Goal: Obtain resource: Obtain resource

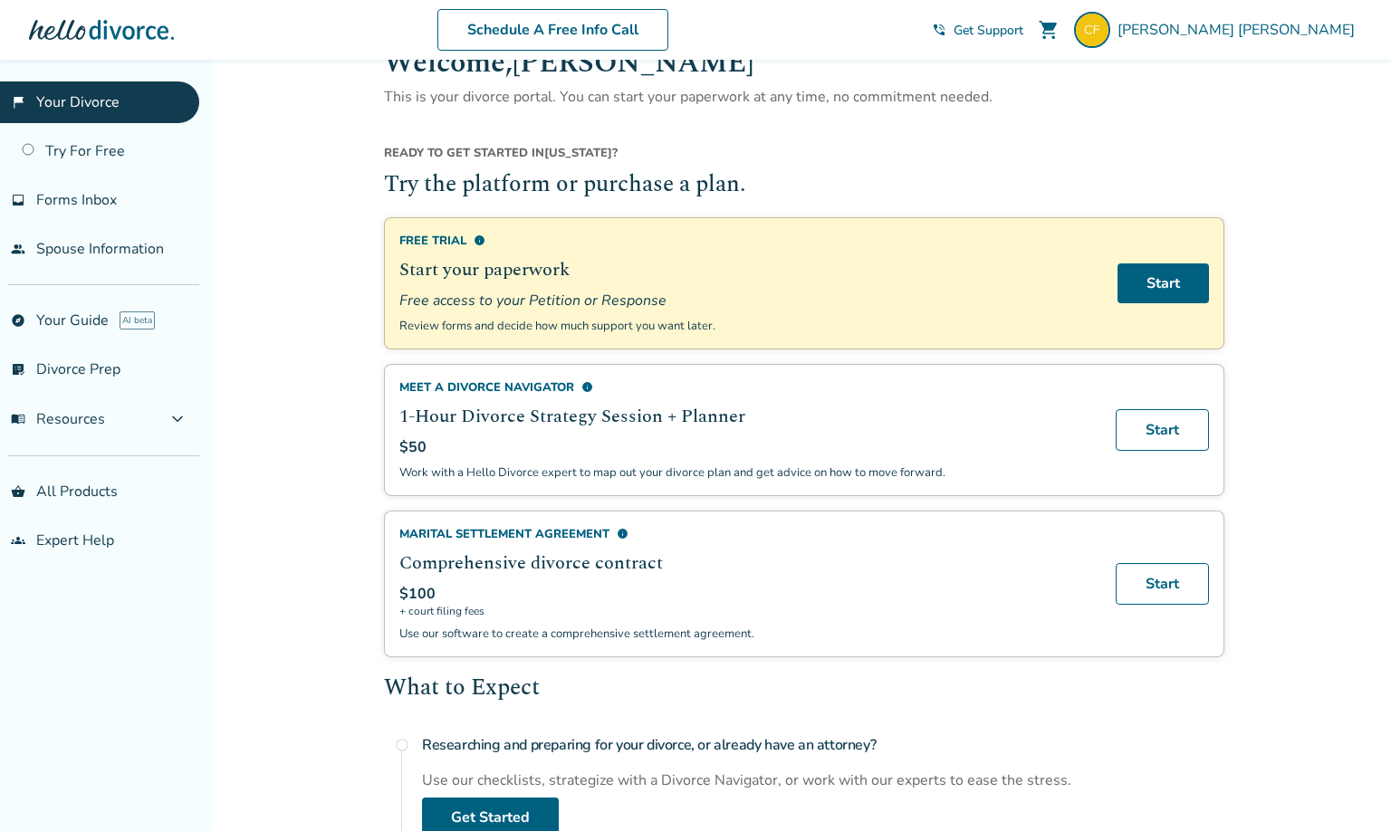
scroll to position [53, 0]
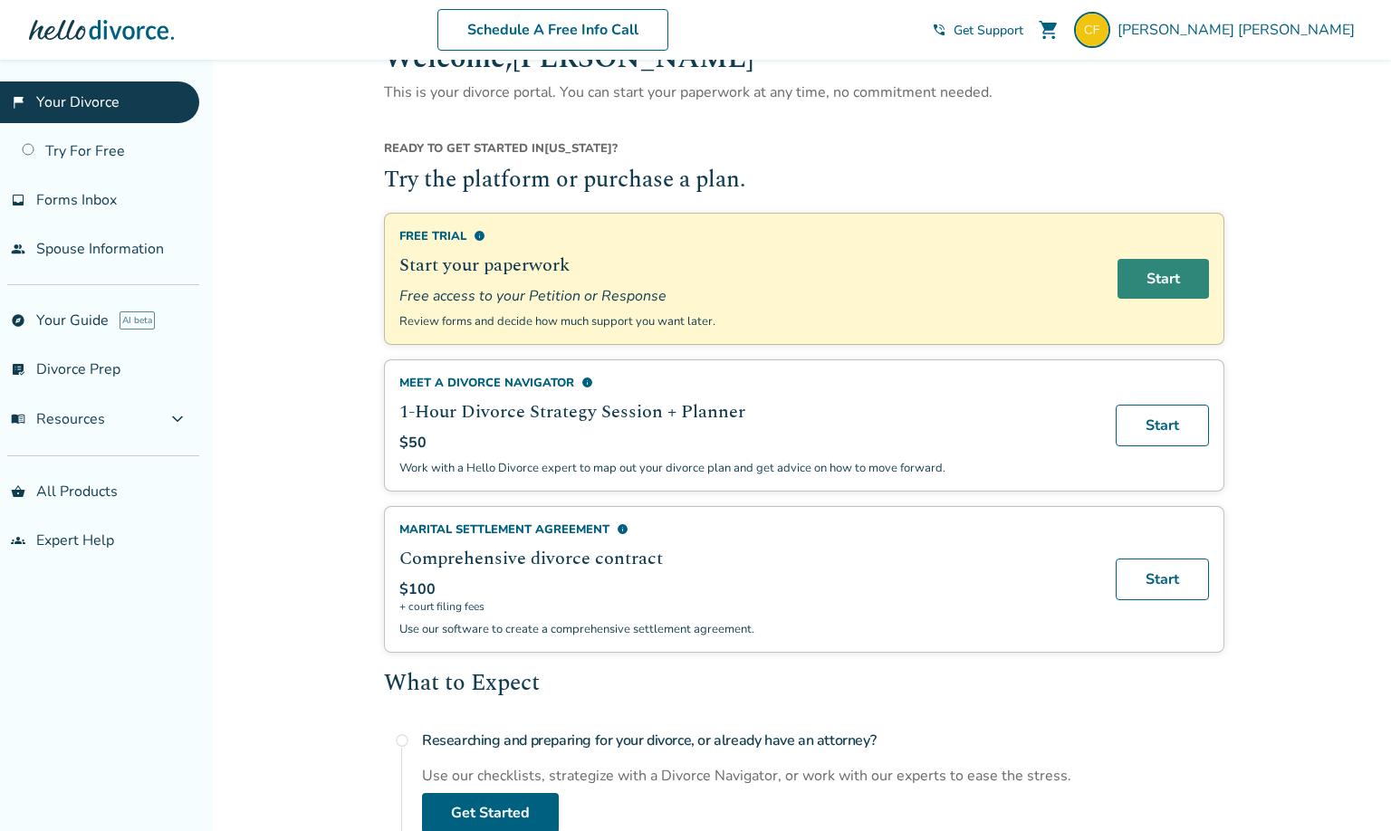
click at [1168, 265] on link "Start" at bounding box center [1162, 279] width 91 height 40
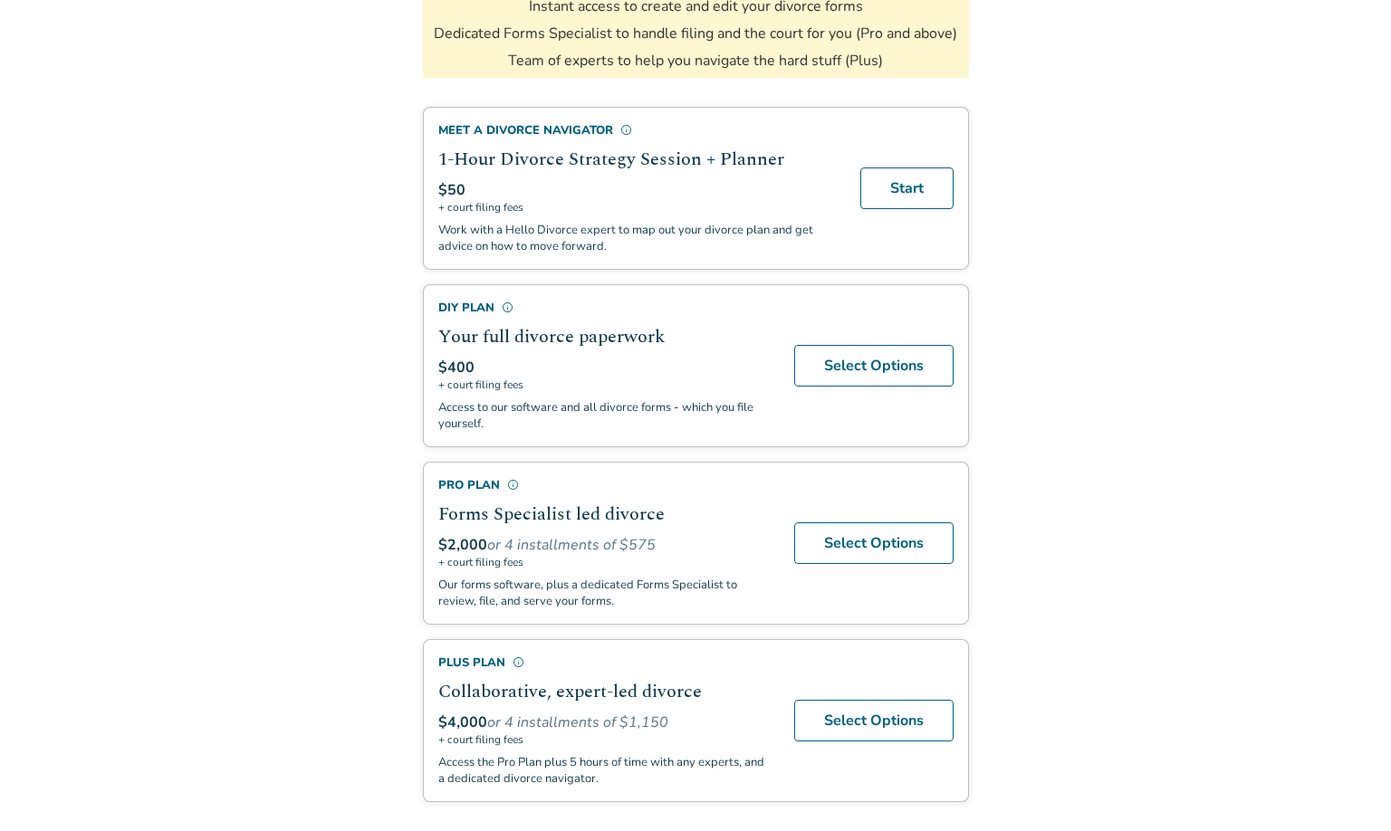
scroll to position [364, 0]
click at [856, 363] on link "Select Options" at bounding box center [873, 367] width 159 height 42
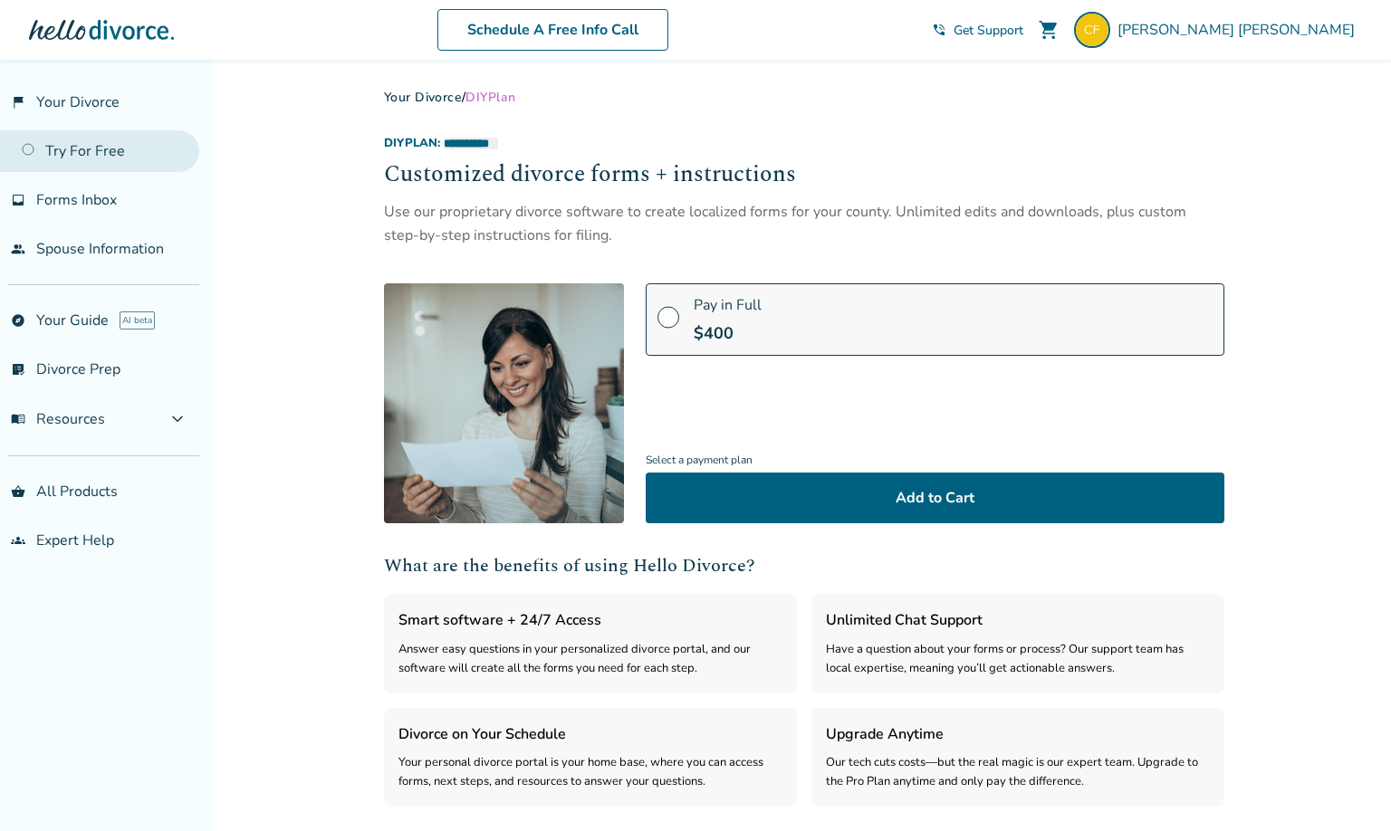
click at [29, 147] on link "Try For Free" at bounding box center [99, 151] width 199 height 42
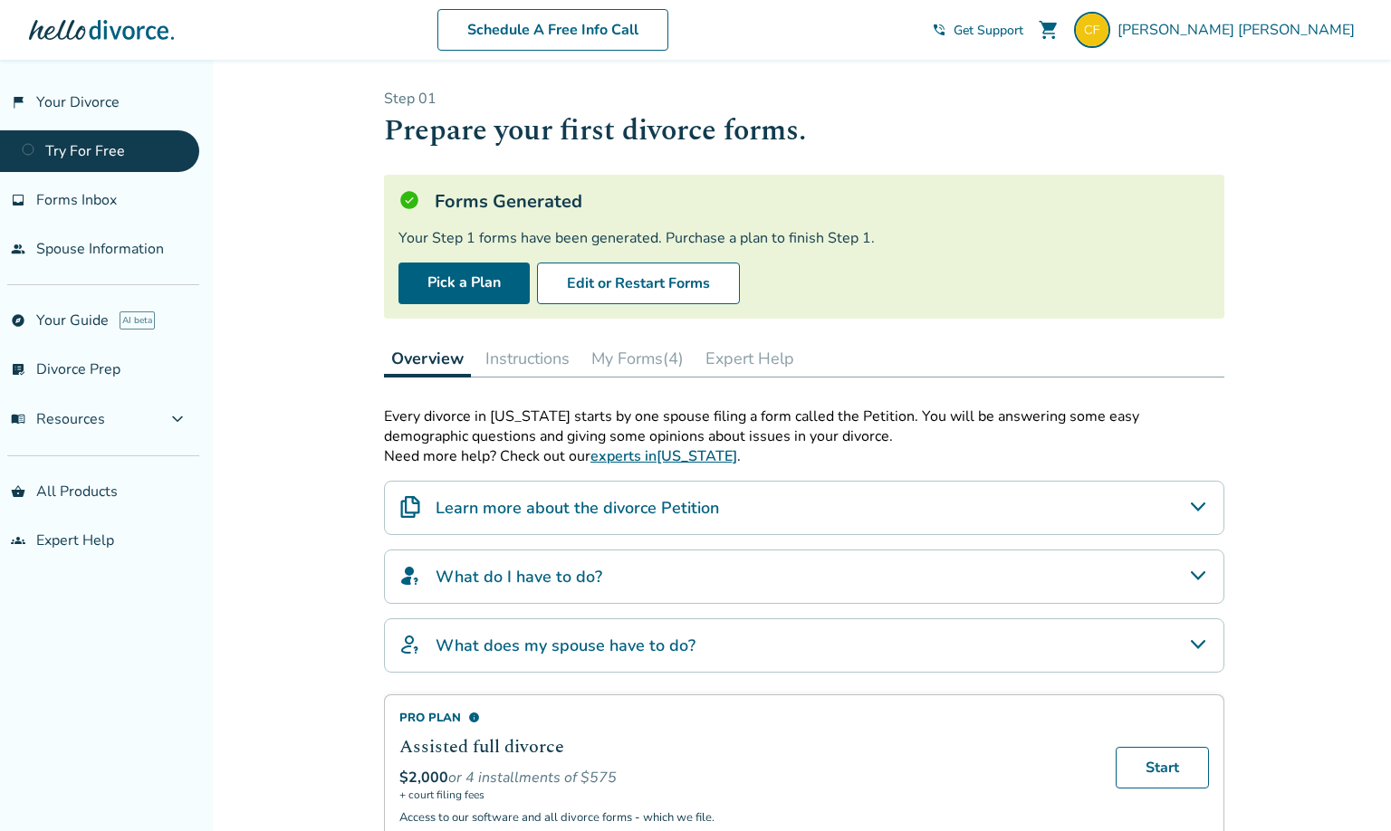
click at [645, 354] on button "My Forms (4)" at bounding box center [637, 358] width 107 height 36
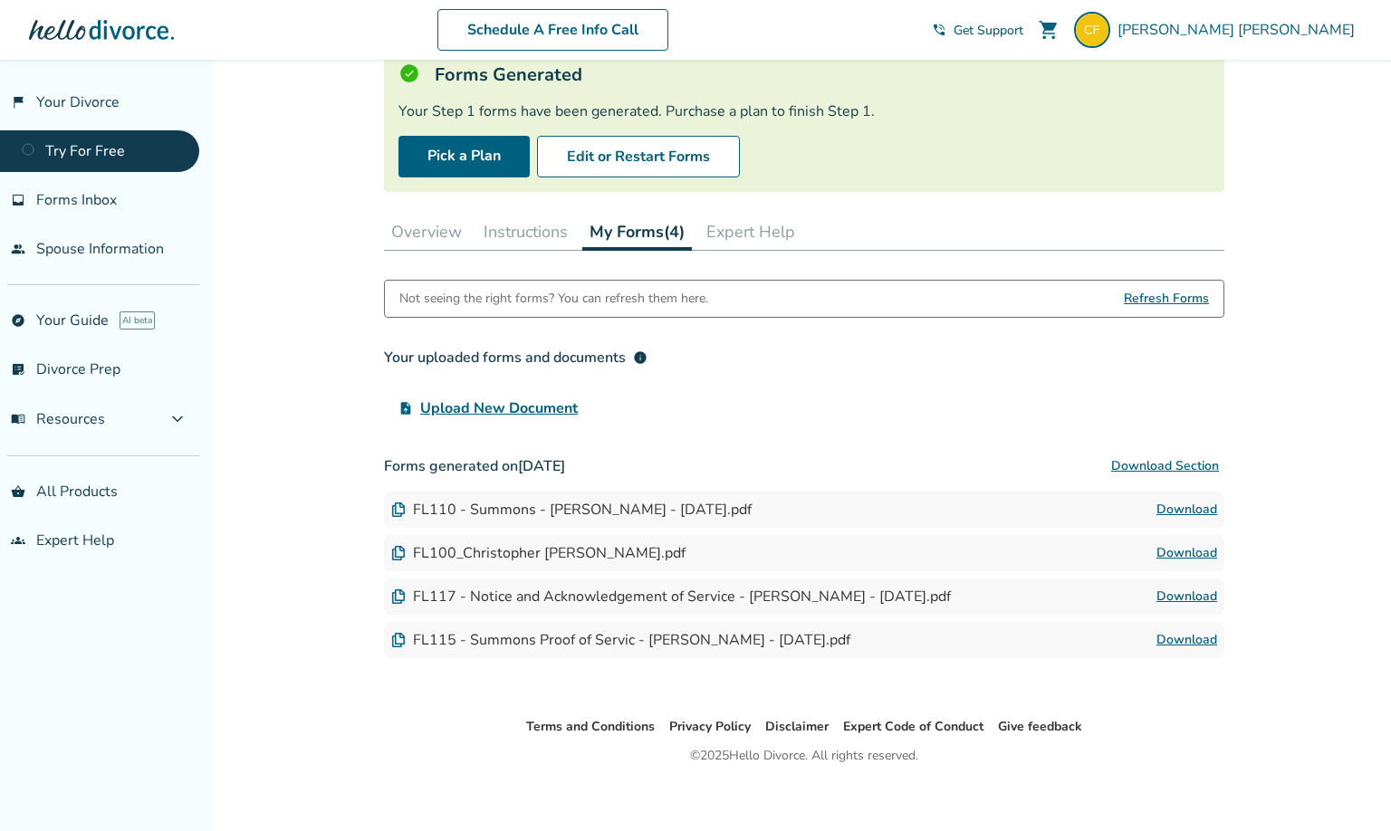
scroll to position [134, 0]
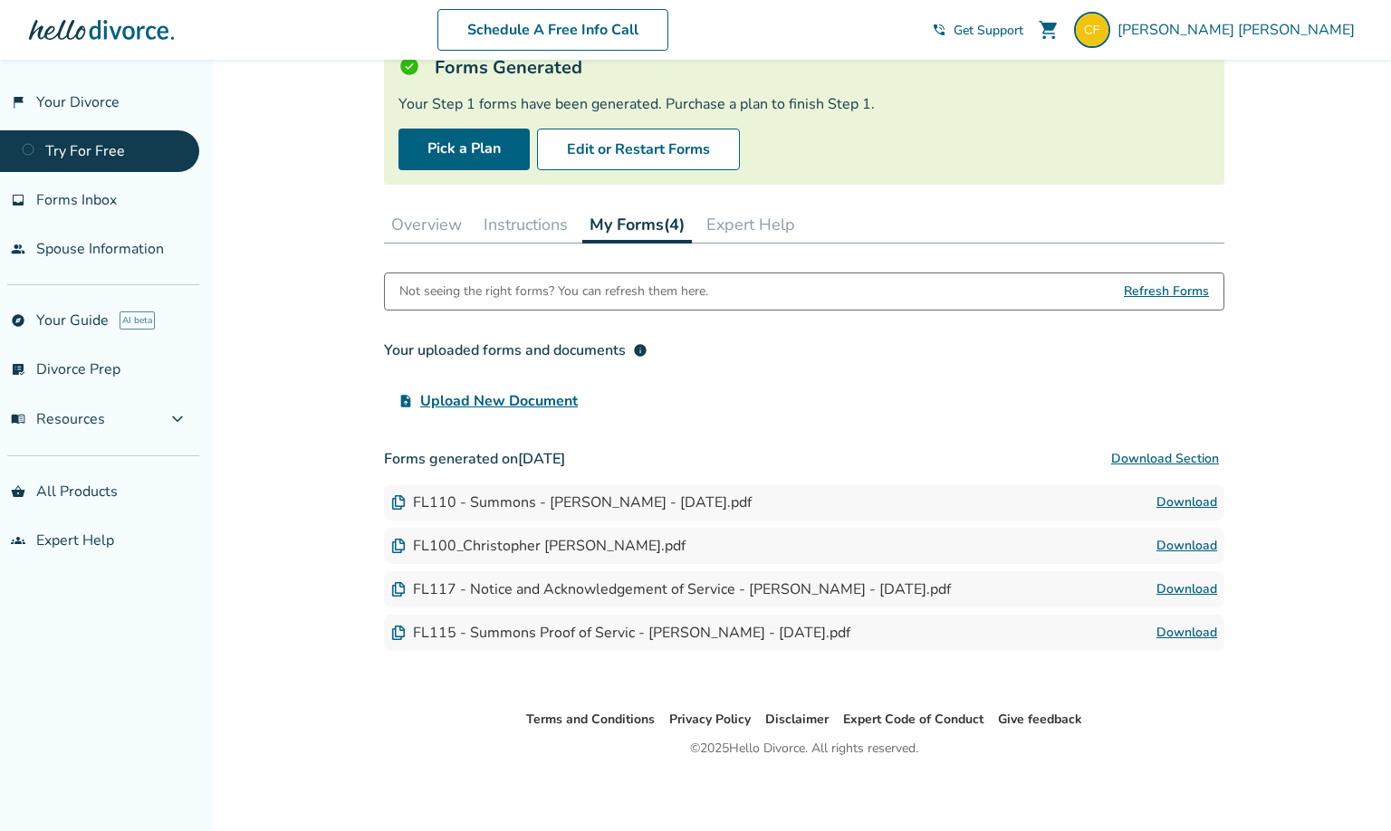
click at [1192, 497] on link "Download" at bounding box center [1186, 503] width 61 height 22
click at [1176, 538] on link "Download" at bounding box center [1186, 546] width 61 height 22
click at [1177, 588] on link "Download" at bounding box center [1186, 590] width 61 height 22
click at [1167, 631] on link "Download" at bounding box center [1186, 633] width 61 height 22
click at [615, 145] on button "Edit or Restart Forms" at bounding box center [638, 150] width 203 height 42
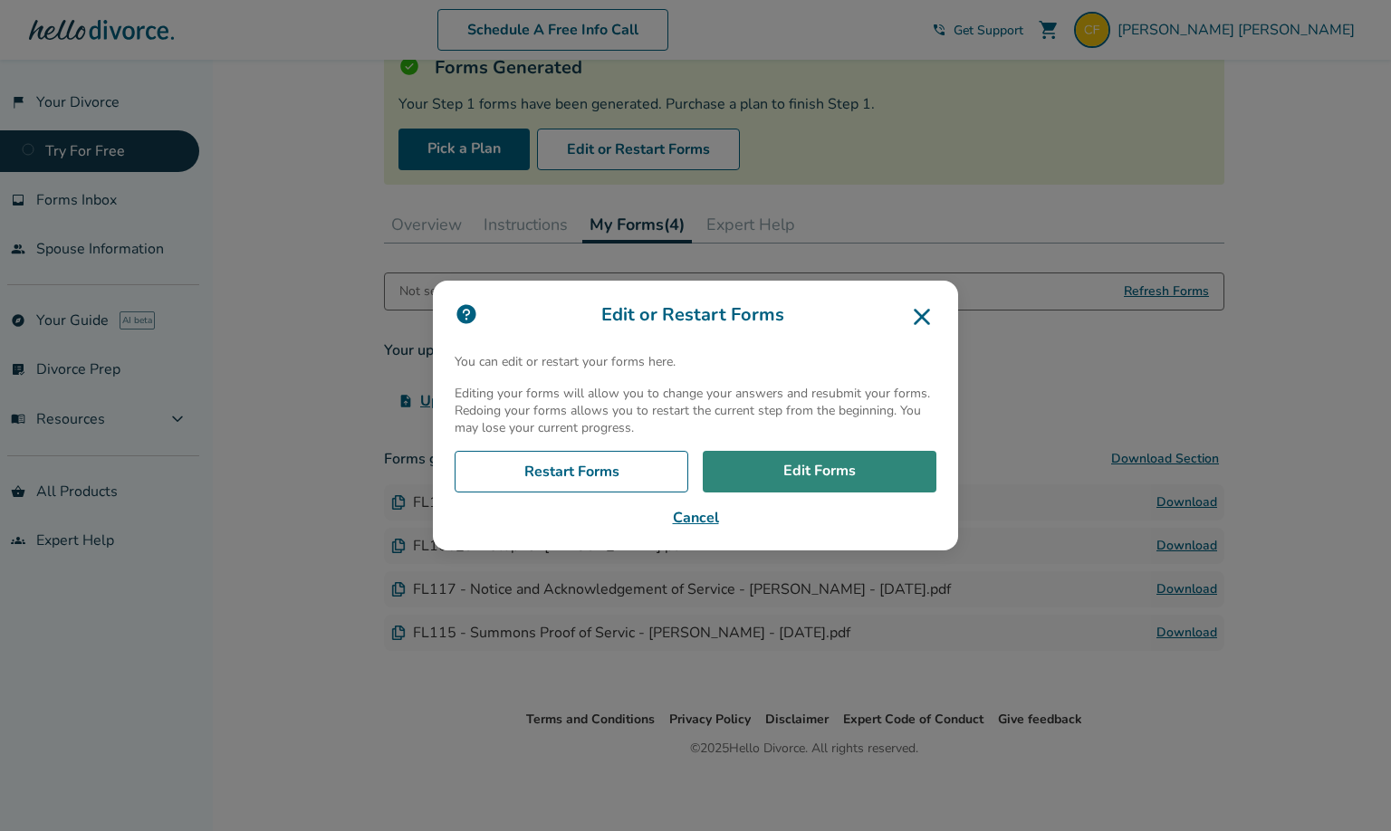
click at [770, 464] on link "Edit Forms" at bounding box center [820, 472] width 234 height 42
